Goal: Register for event/course

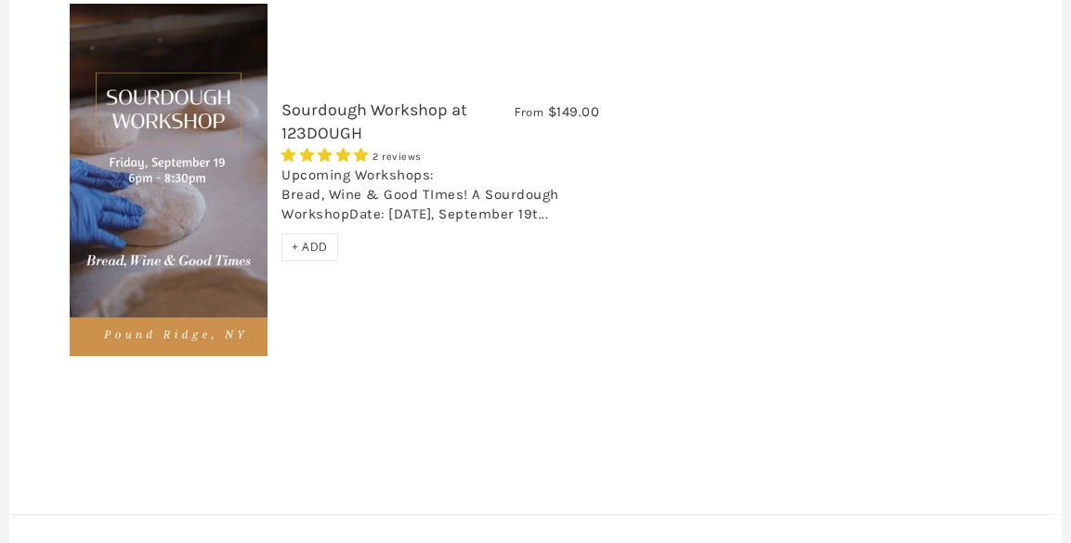
scroll to position [347, 0]
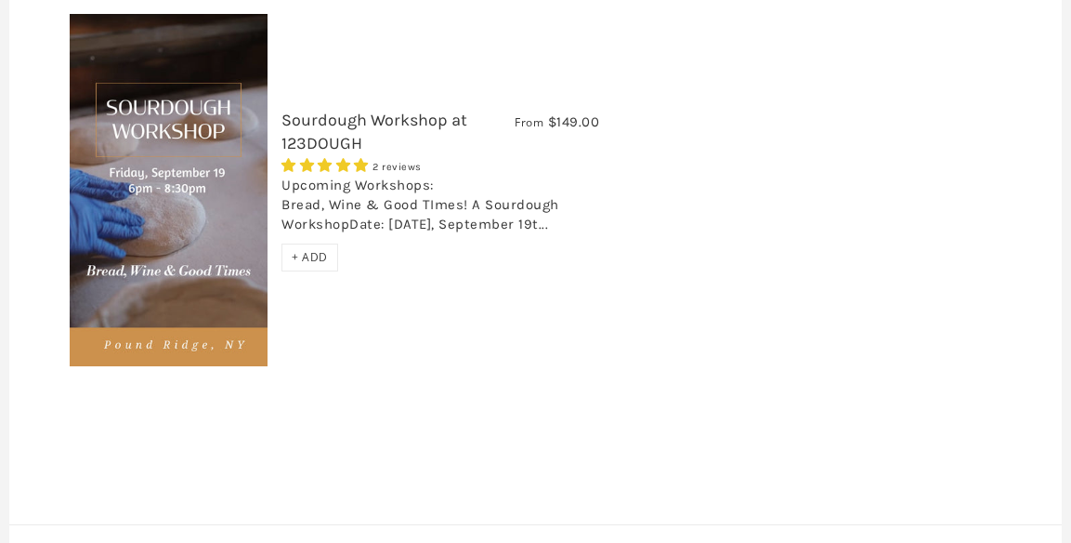
click at [226, 147] on img at bounding box center [169, 190] width 198 height 352
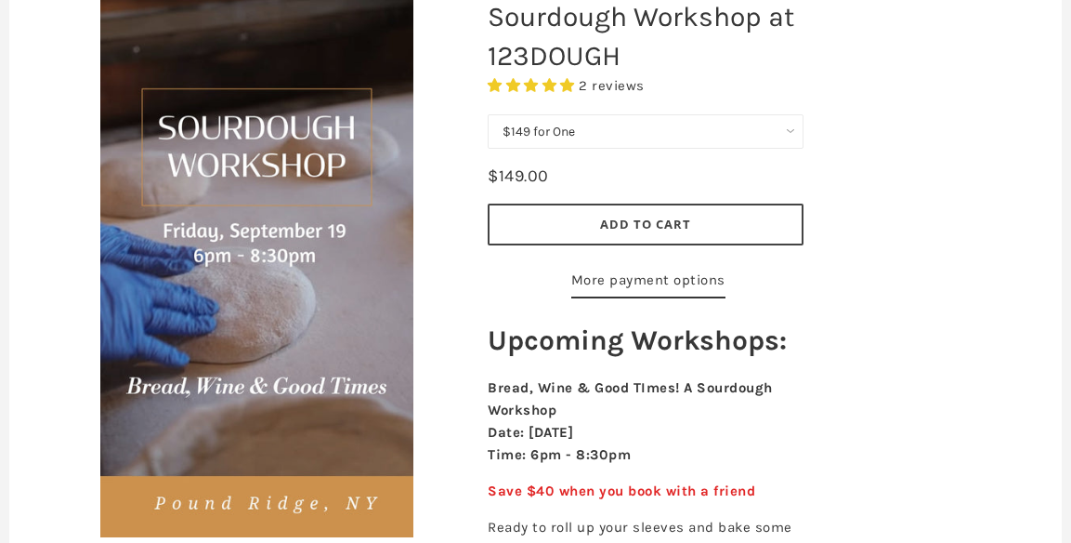
scroll to position [324, 0]
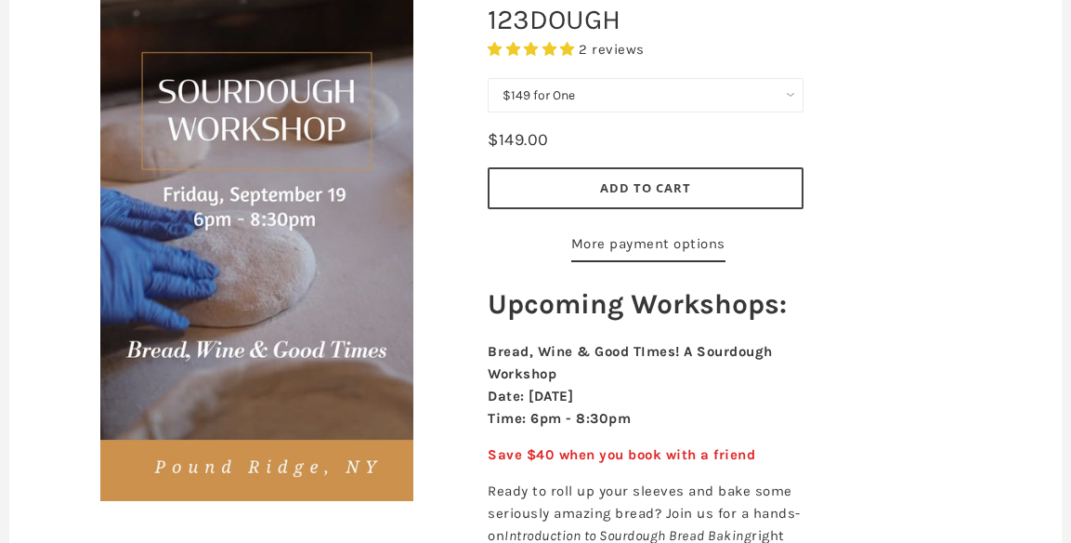
click at [788, 86] on select "$149 for One $258 for Two (Save $40)" at bounding box center [646, 95] width 316 height 34
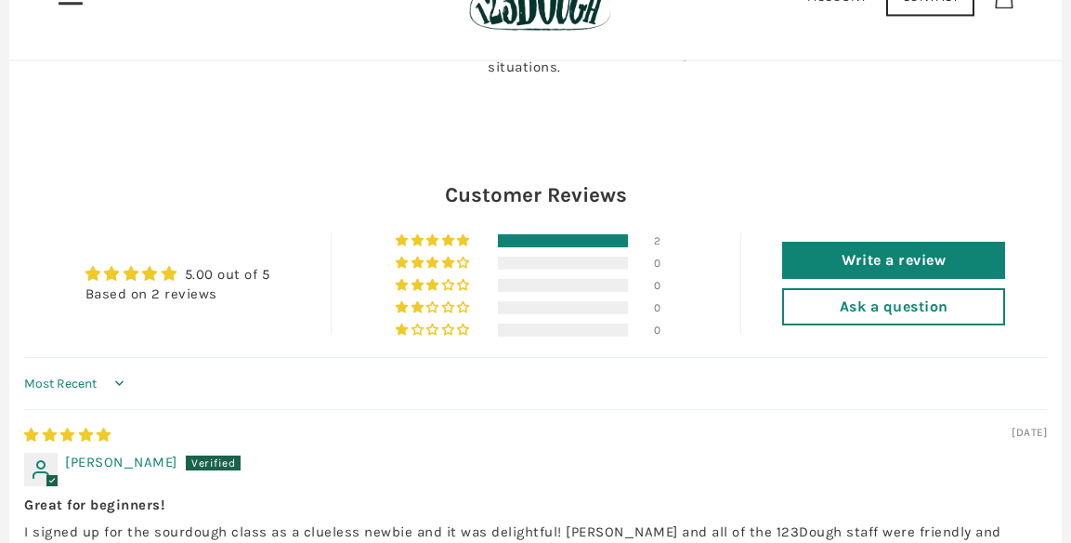
scroll to position [1681, 0]
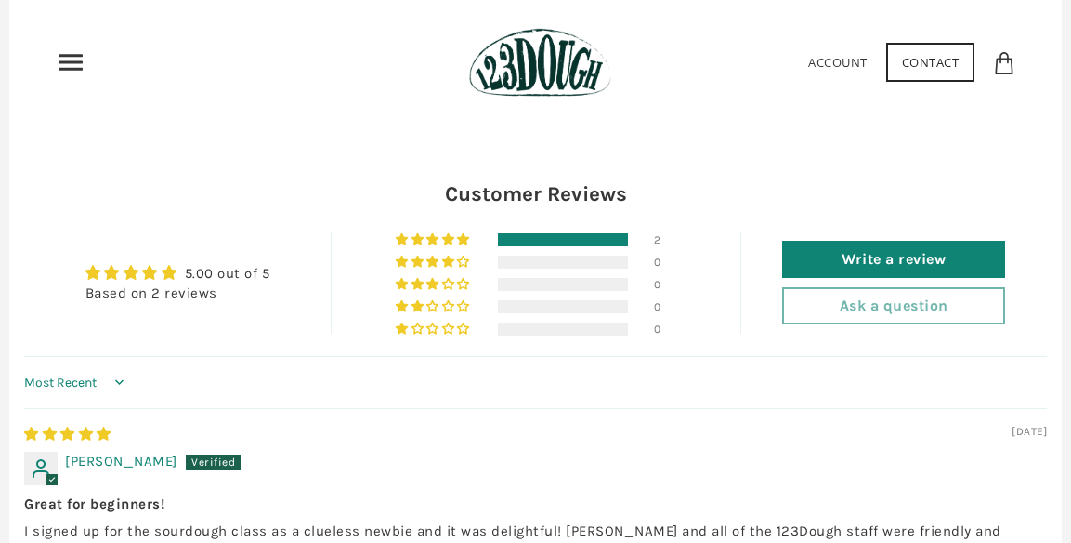
click at [905, 287] on link "Ask a question" at bounding box center [893, 305] width 223 height 37
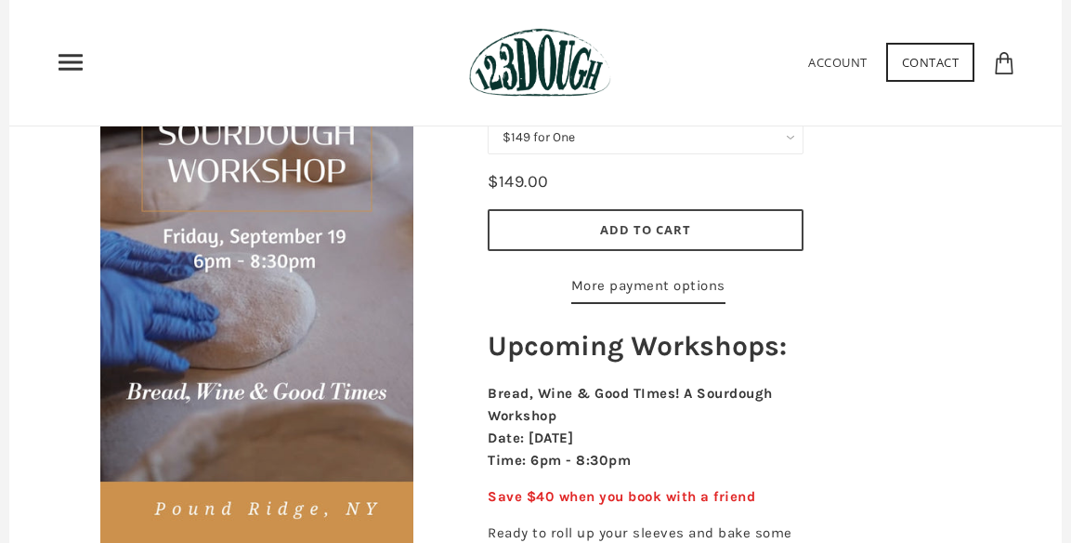
scroll to position [0, 0]
